Goal: Information Seeking & Learning: Learn about a topic

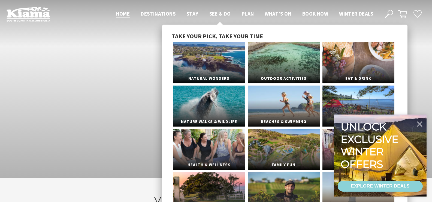
click at [220, 13] on span "See & Do" at bounding box center [221, 13] width 22 height 7
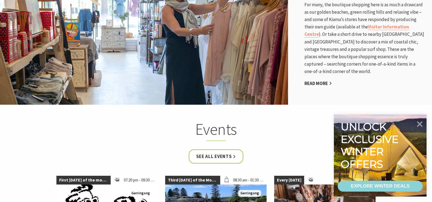
scroll to position [955, 0]
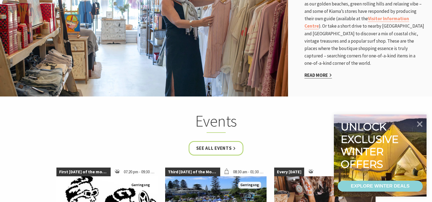
click at [316, 72] on link "Read More" at bounding box center [319, 75] width 28 height 6
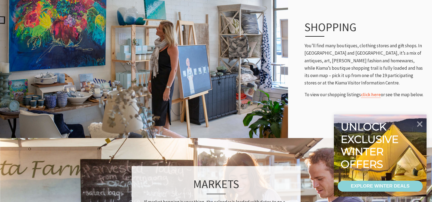
scroll to position [273, 0]
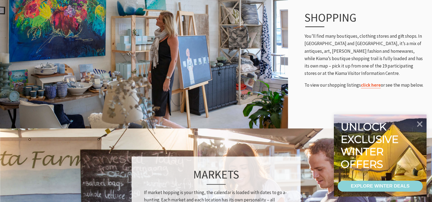
click at [372, 85] on link "click here" at bounding box center [371, 85] width 20 height 6
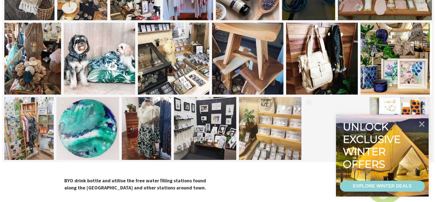
scroll to position [791, 0]
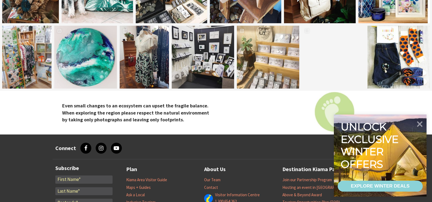
click at [271, 62] on div "appleyehandmade Location Kiama Dumpling Shop" at bounding box center [268, 57] width 62 height 62
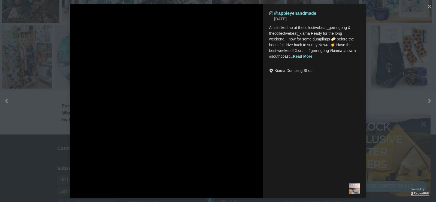
scroll to position [218, 443]
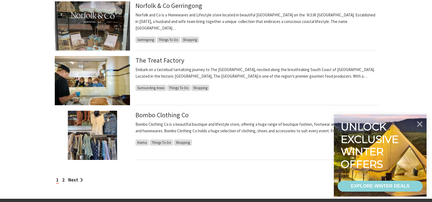
scroll to position [464, 0]
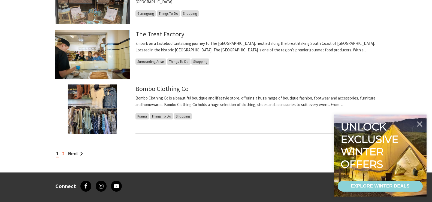
click at [63, 152] on link "2" at bounding box center [63, 153] width 2 height 6
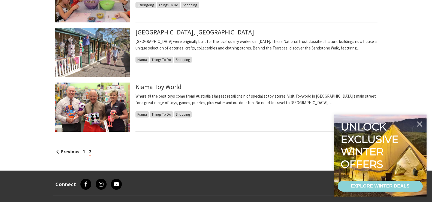
scroll to position [409, 0]
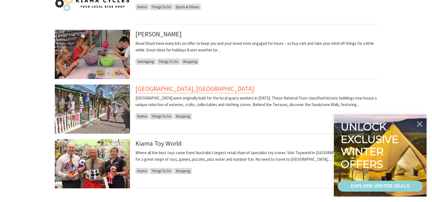
click at [182, 91] on link "[GEOGRAPHIC_DATA], [GEOGRAPHIC_DATA]" at bounding box center [195, 88] width 119 height 9
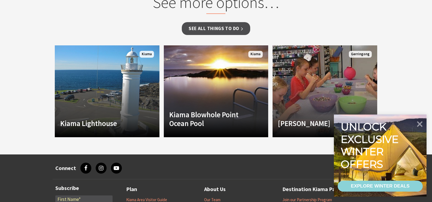
scroll to position [382, 0]
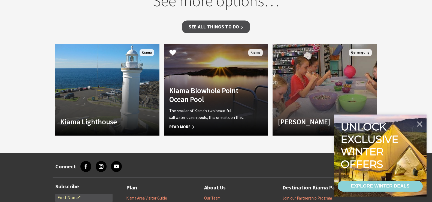
click at [201, 99] on h4 "Kiama Blowhole Point Ocean Pool" at bounding box center [208, 95] width 78 height 18
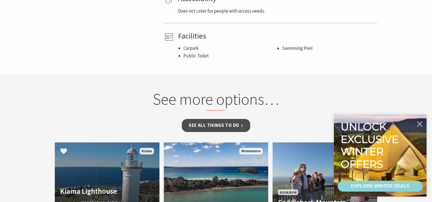
scroll to position [327, 0]
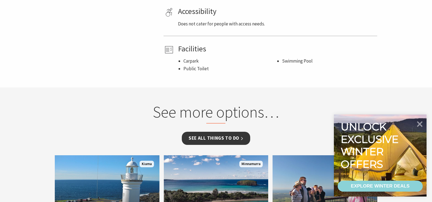
click at [211, 136] on link "See all Things To Do" at bounding box center [216, 137] width 68 height 13
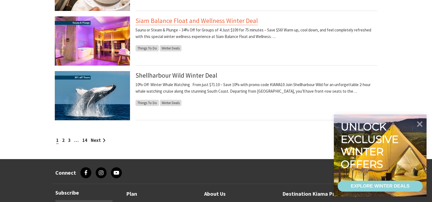
scroll to position [573, 0]
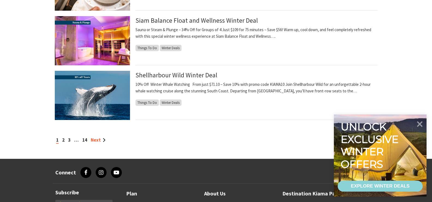
click at [94, 139] on link "Next" at bounding box center [98, 140] width 15 height 6
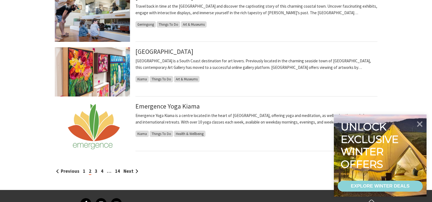
scroll to position [573, 0]
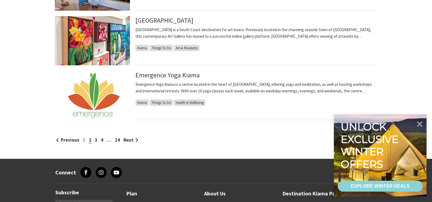
click at [83, 139] on link "1" at bounding box center [84, 140] width 2 height 6
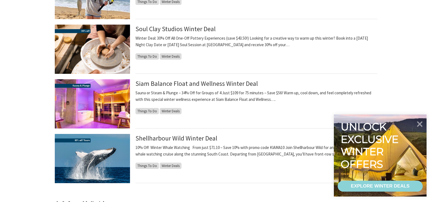
scroll to position [546, 0]
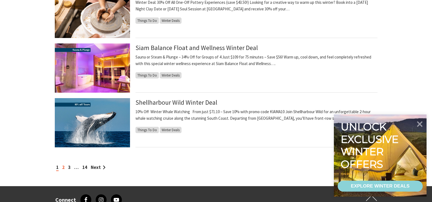
click at [64, 167] on link "2" at bounding box center [63, 167] width 2 height 6
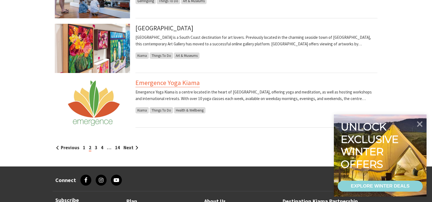
scroll to position [573, 0]
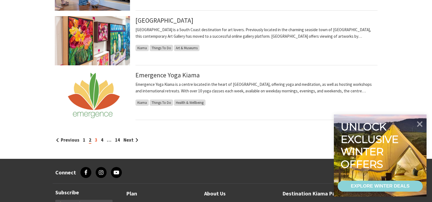
click at [95, 137] on link "3" at bounding box center [96, 140] width 2 height 6
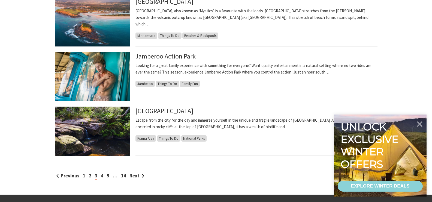
scroll to position [546, 0]
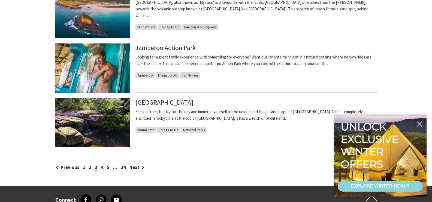
click at [100, 167] on div "Previous 1 2 3 4 5 … 14 Next" at bounding box center [216, 166] width 323 height 7
click at [102, 167] on link "4" at bounding box center [102, 167] width 2 height 6
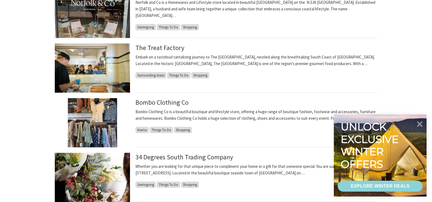
scroll to position [464, 0]
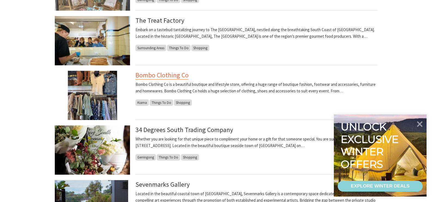
click at [178, 74] on link "Bombo Clothing Co" at bounding box center [162, 75] width 53 height 9
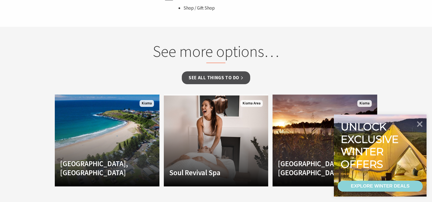
scroll to position [436, 0]
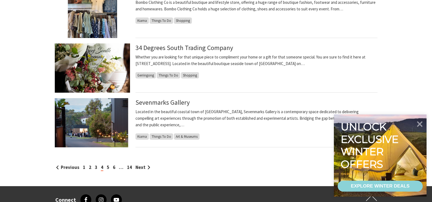
scroll to position [546, 0]
click at [108, 167] on link "5" at bounding box center [108, 167] width 2 height 6
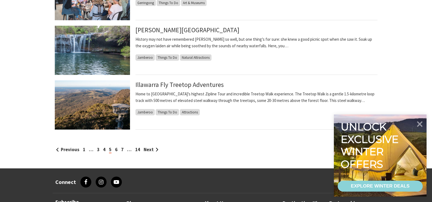
scroll to position [573, 0]
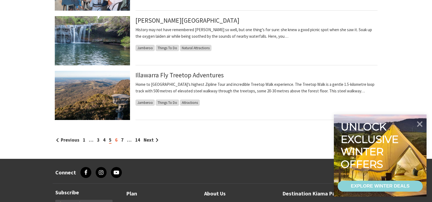
click at [116, 139] on link "6" at bounding box center [116, 140] width 2 height 6
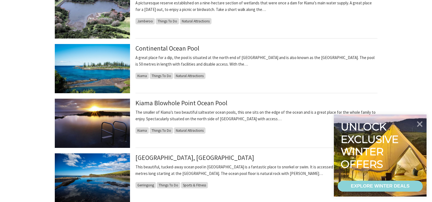
scroll to position [164, 0]
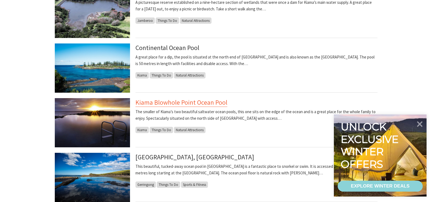
click at [190, 101] on link "Kiama Blowhole Point Ocean Pool" at bounding box center [182, 102] width 92 height 9
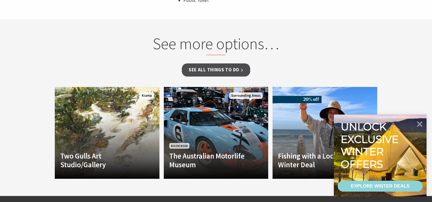
scroll to position [409, 0]
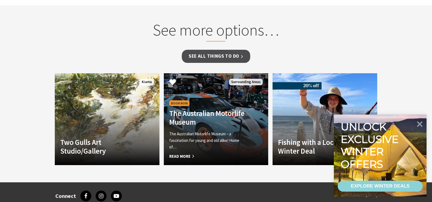
click at [176, 156] on span "Read More" at bounding box center [208, 156] width 78 height 7
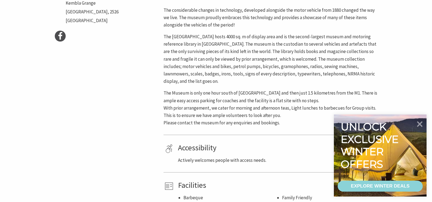
scroll to position [327, 0]
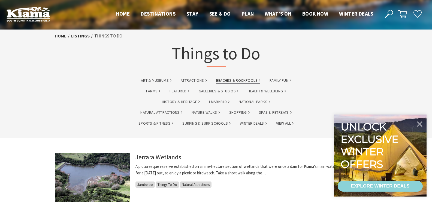
click at [240, 79] on link "Beaches & Rockpools" at bounding box center [238, 80] width 44 height 6
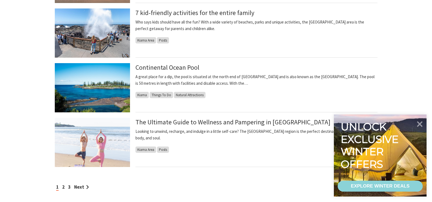
scroll to position [436, 0]
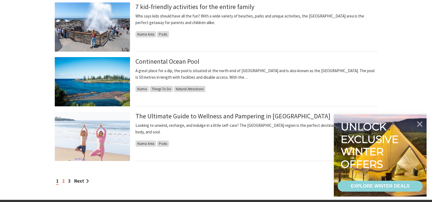
click at [64, 181] on link "2" at bounding box center [63, 181] width 2 height 6
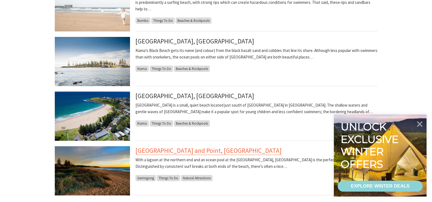
scroll to position [464, 0]
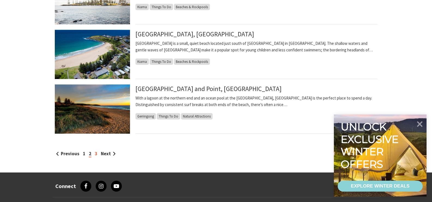
click at [95, 154] on link "3" at bounding box center [96, 153] width 2 height 6
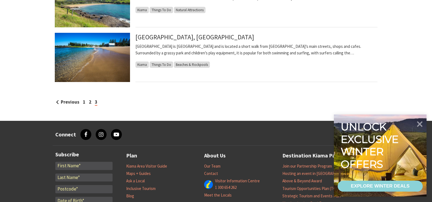
scroll to position [191, 0]
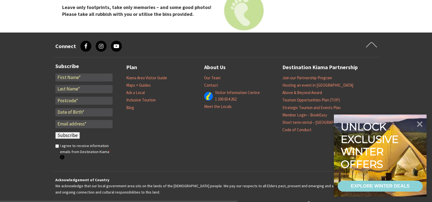
scroll to position [1500, 0]
